Goal: Answer question/provide support

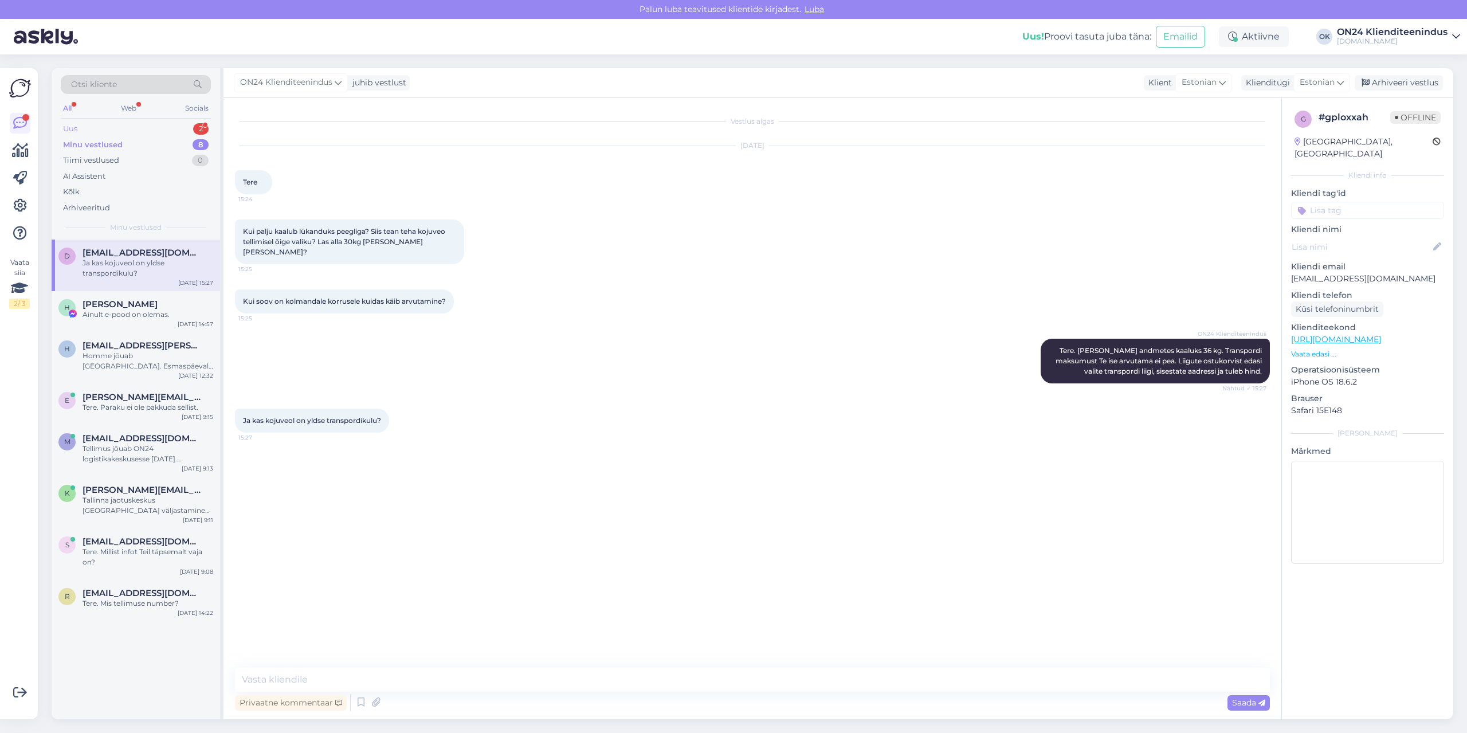
click at [128, 127] on div "Uus 2" at bounding box center [136, 129] width 150 height 16
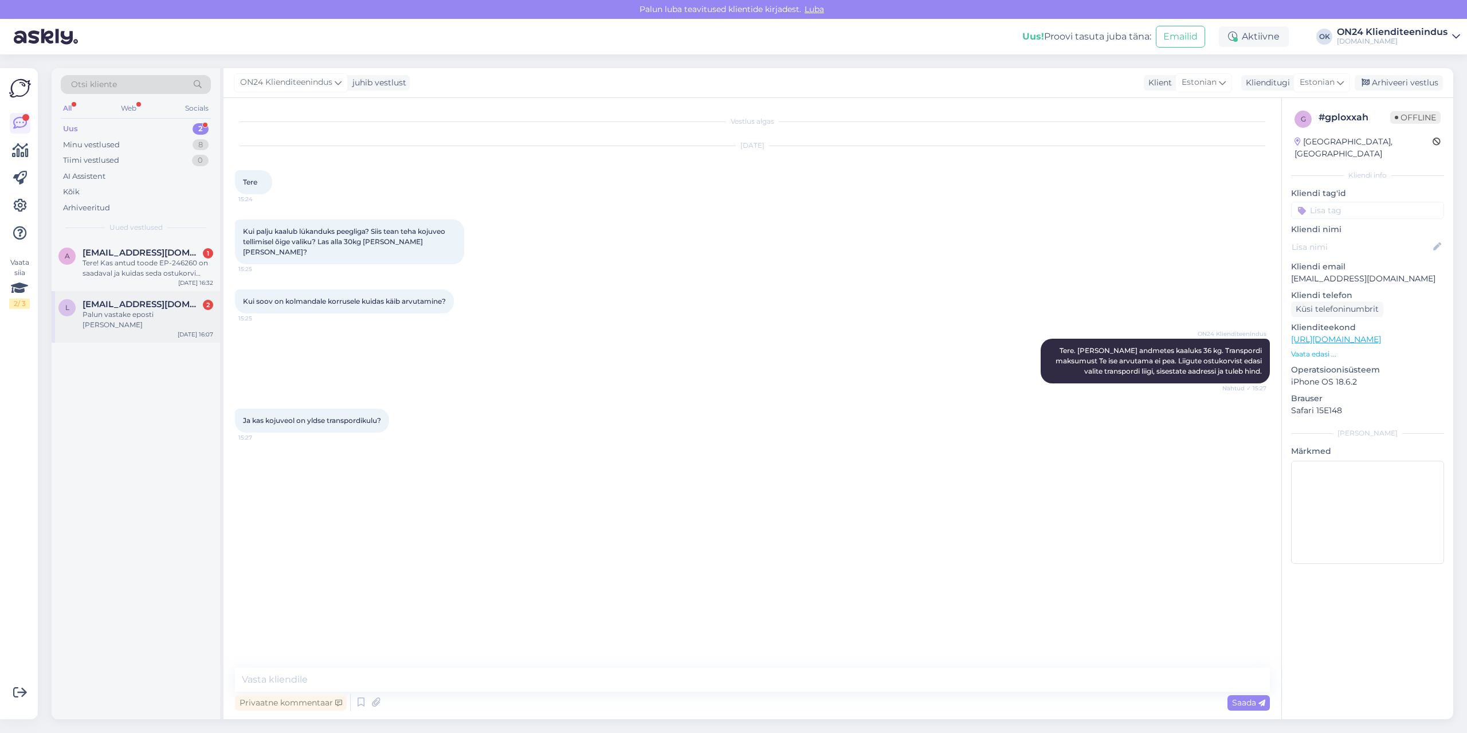
click at [148, 308] on span "[EMAIL_ADDRESS][DOMAIN_NAME]" at bounding box center [142, 304] width 119 height 10
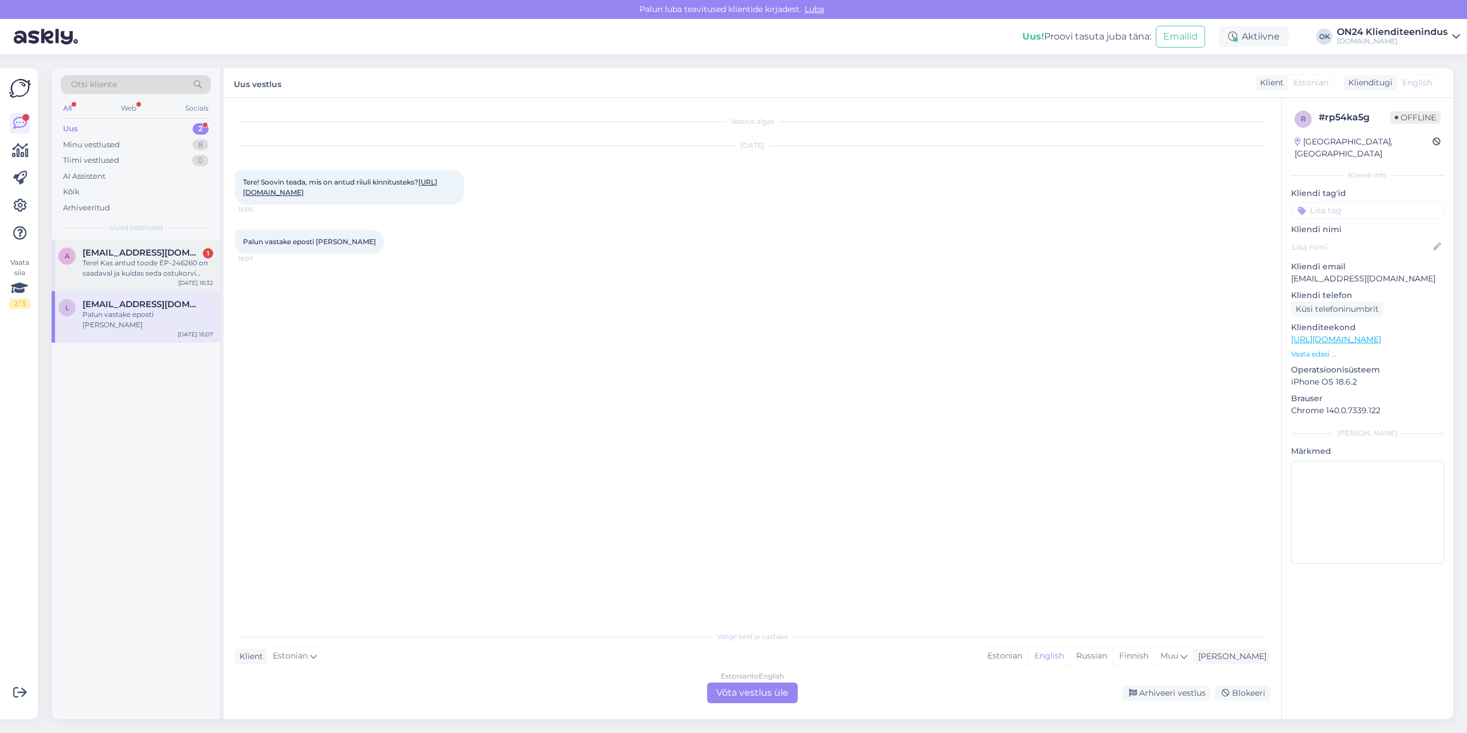
click at [124, 268] on div "Tere! Kas antud toode EP-246260 on saadaval ja kuidas seda ostukorvi lisada,vaj…" at bounding box center [148, 268] width 131 height 21
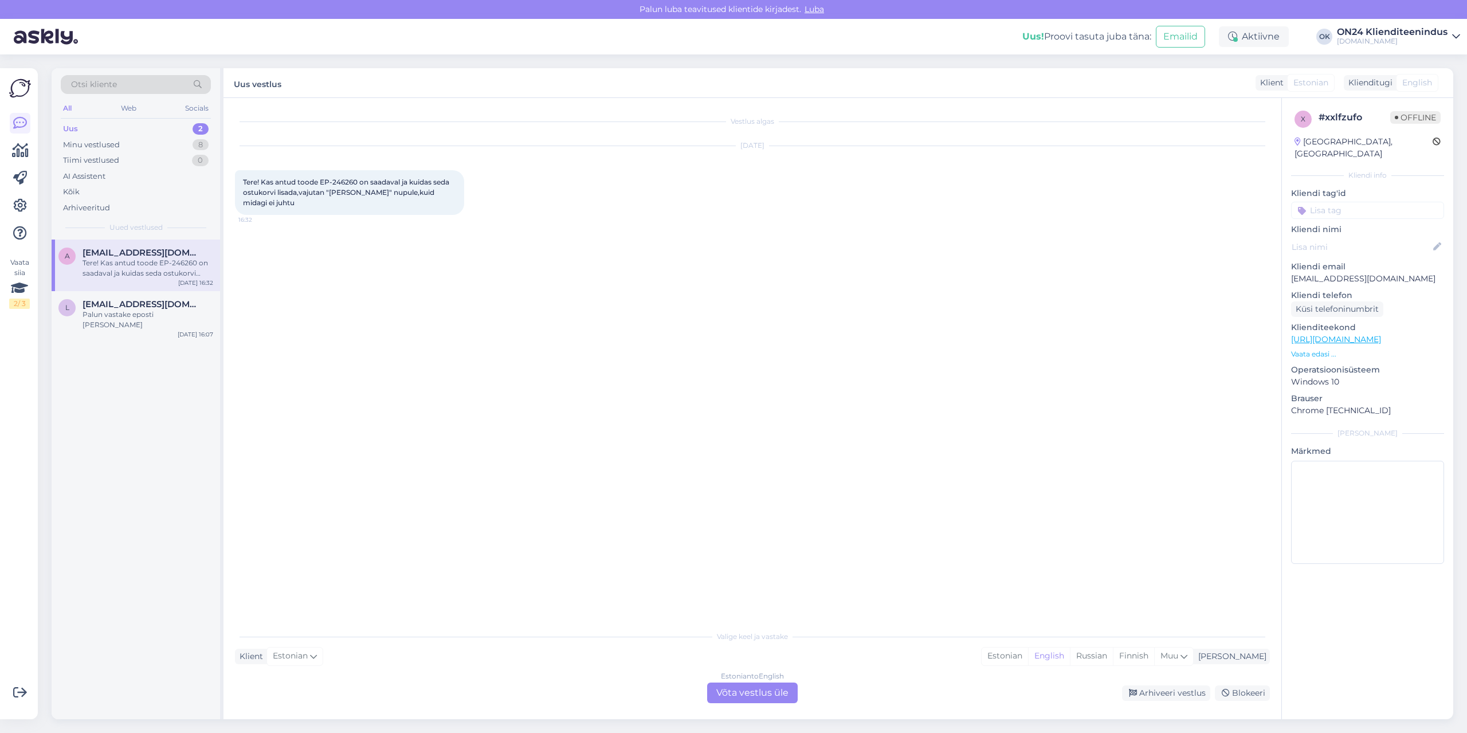
click at [352, 182] on span "Tere! Kas antud toode EP-246260 on saadaval ja kuidas seda ostukorvi lisada,vaj…" at bounding box center [347, 192] width 208 height 29
copy span "246260"
click at [1028, 650] on div "Estonian" at bounding box center [1005, 655] width 46 height 17
click at [789, 687] on div "Estonian to Estonian Võta vestlus üle" at bounding box center [752, 692] width 91 height 21
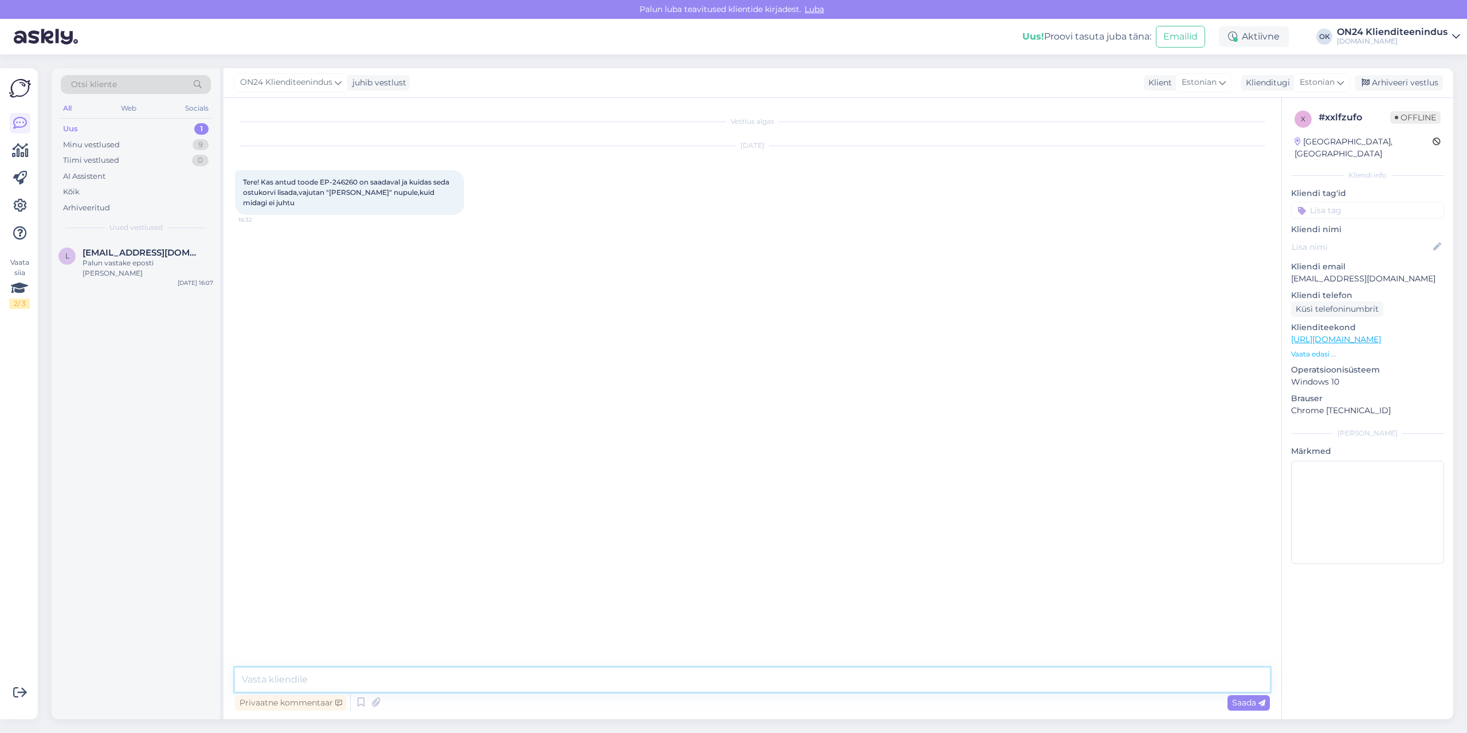
click at [783, 678] on textarea at bounding box center [752, 680] width 1035 height 24
type textarea "Tere. Kas mõõtmete valiku tegite ka?"
type textarea "[PERSON_NAME] [PERSON_NAME] eest vormistada tellimuse, kui soovite."
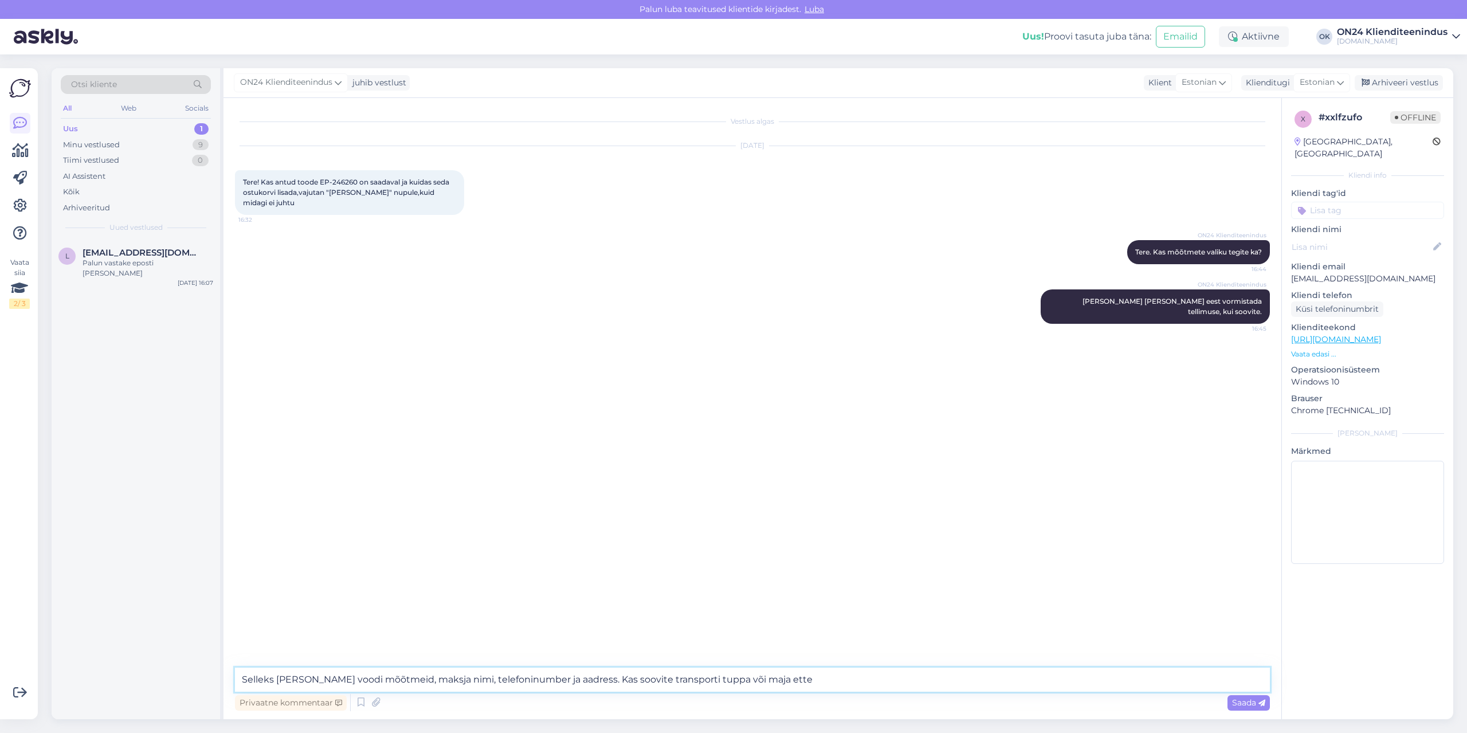
type textarea "Selleks [PERSON_NAME] voodi mõõtmeid, maksja nimi, telefoninumber ja aadress. K…"
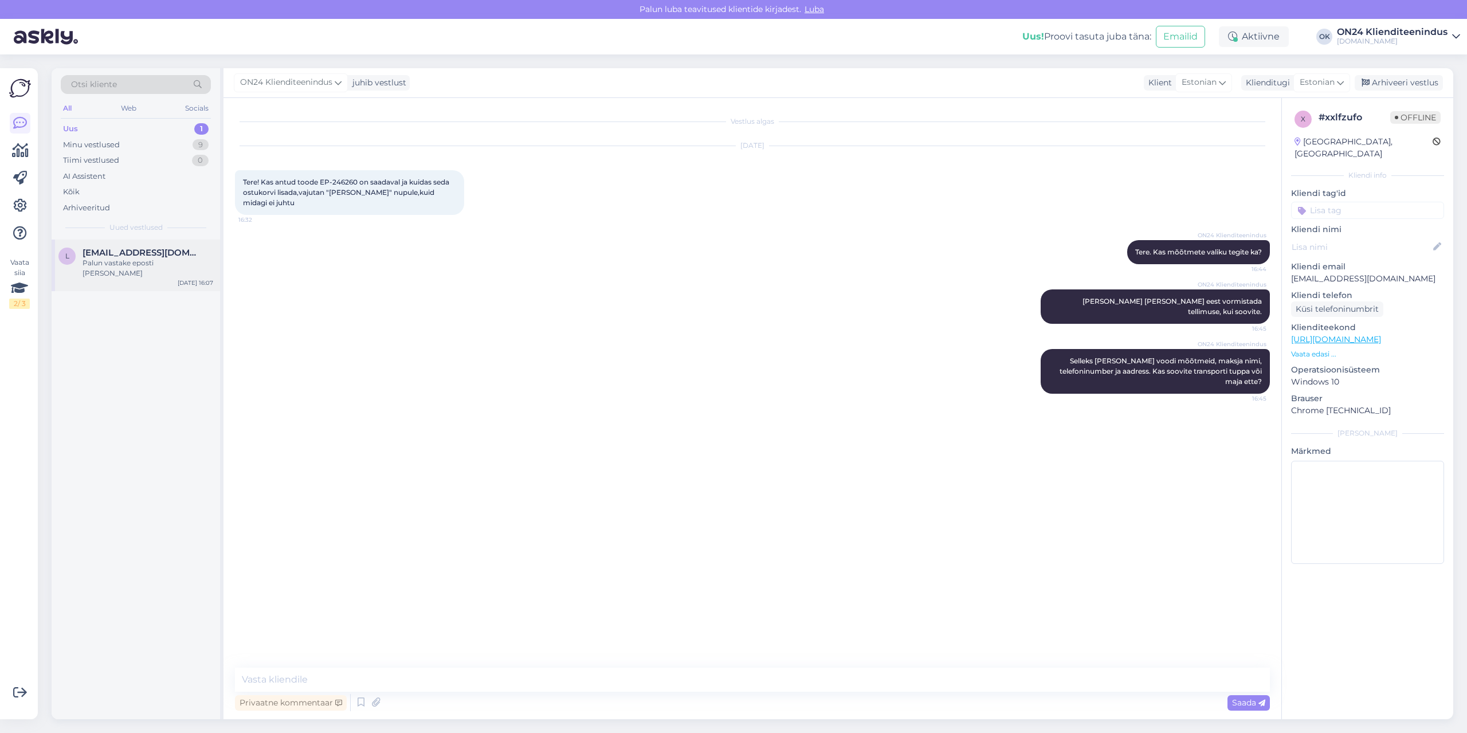
click at [145, 249] on span "[EMAIL_ADDRESS][DOMAIN_NAME]" at bounding box center [142, 253] width 119 height 10
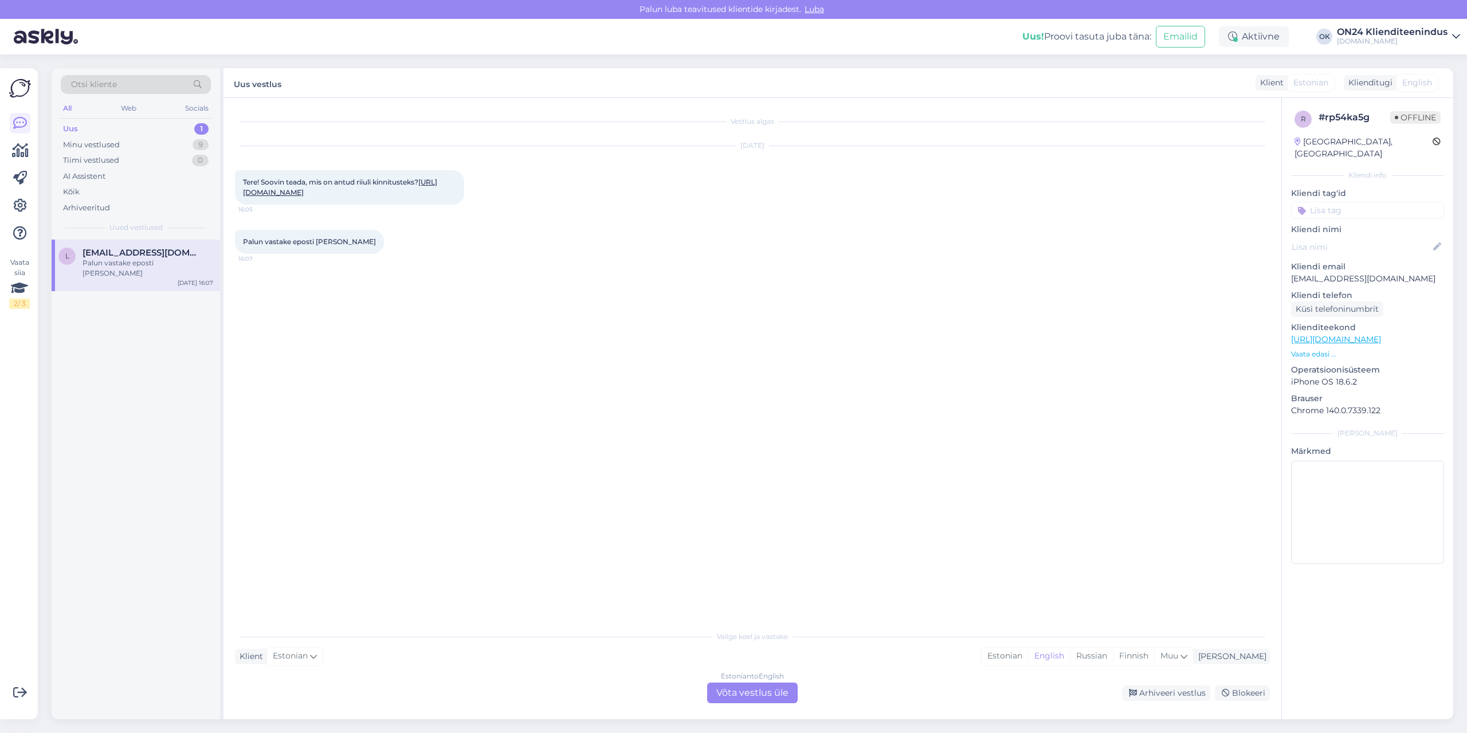
click at [305, 197] on link "[URL][DOMAIN_NAME]" at bounding box center [340, 187] width 194 height 19
